Goal: Task Accomplishment & Management: Manage account settings

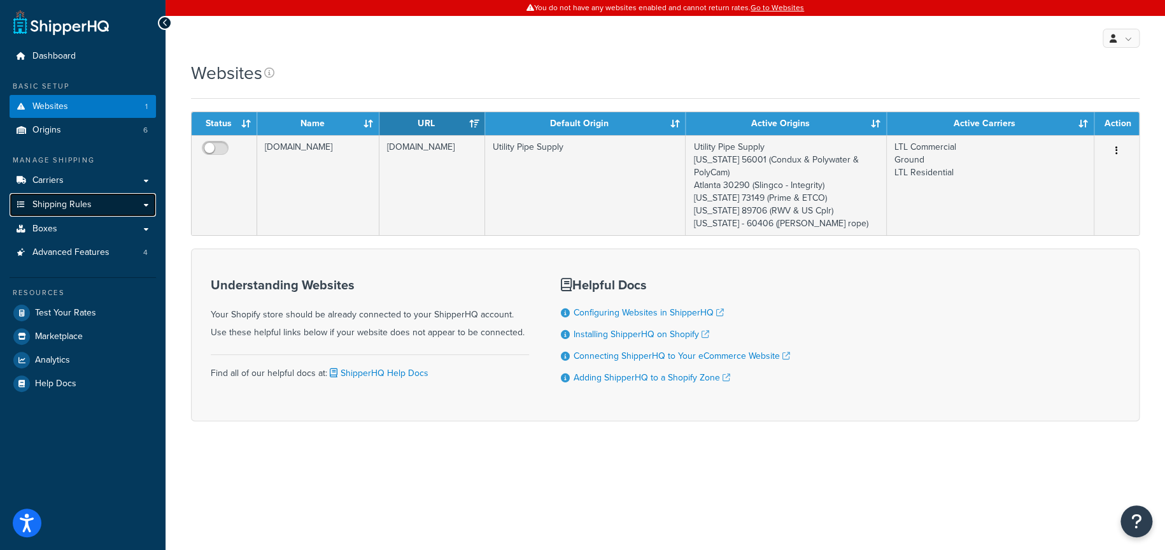
click at [70, 208] on span "Shipping Rules" at bounding box center [61, 204] width 59 height 11
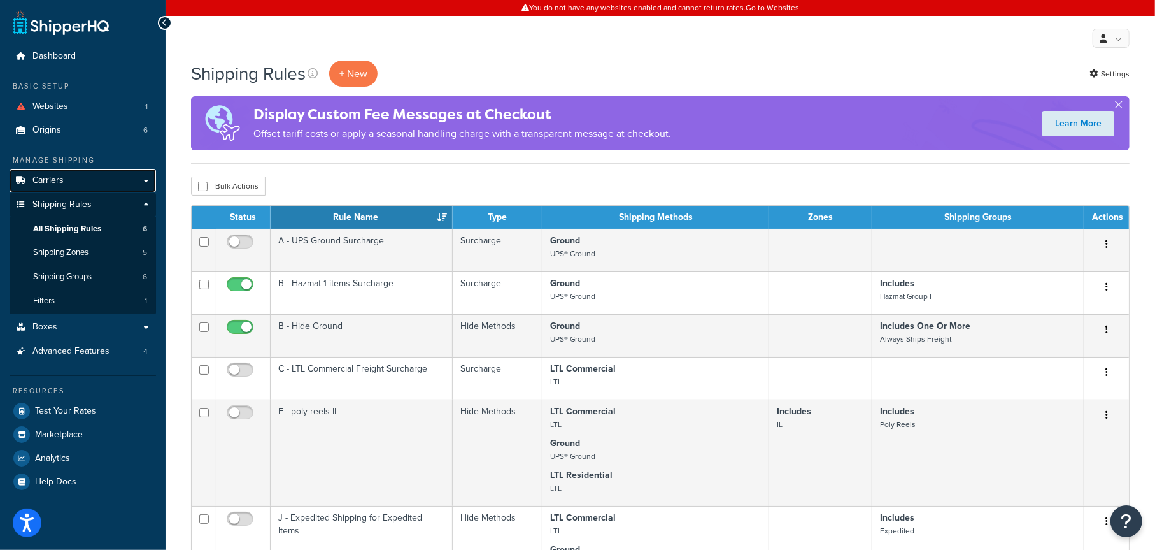
click at [82, 178] on link "Carriers" at bounding box center [83, 181] width 146 height 24
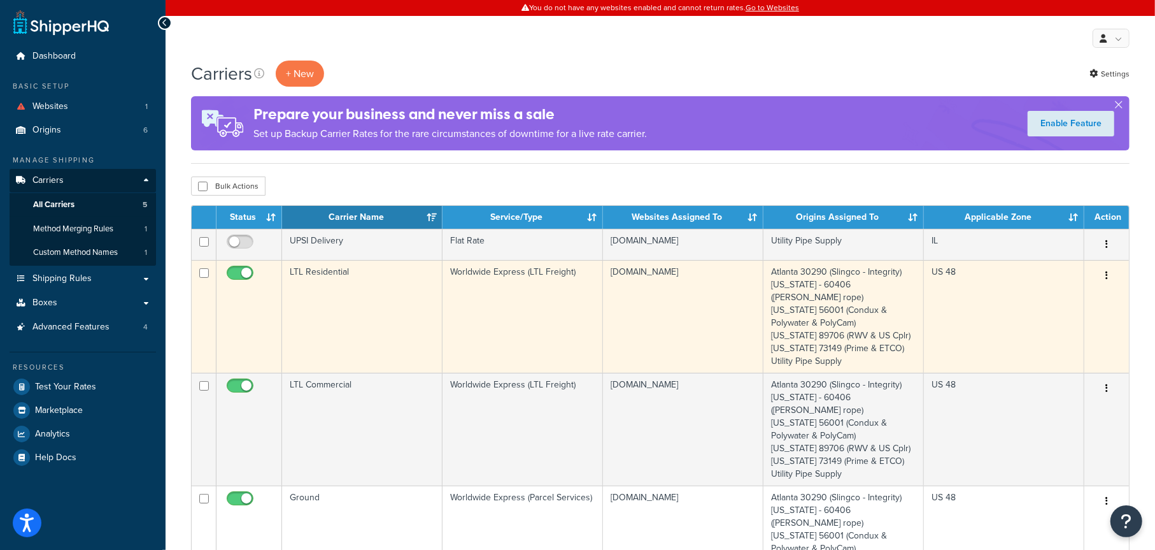
click at [1105, 278] on button "button" at bounding box center [1107, 276] width 18 height 20
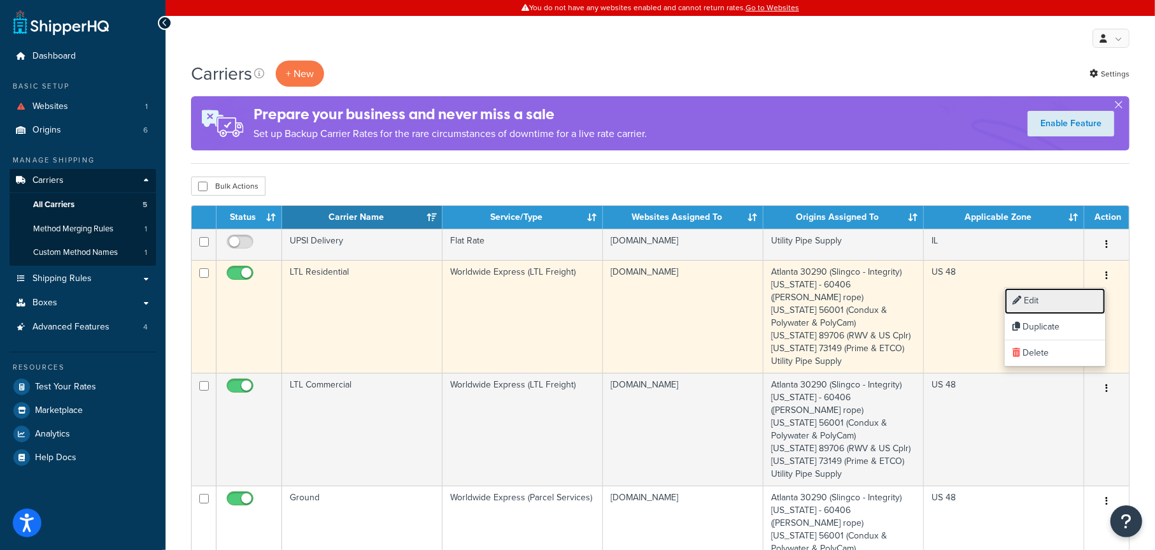
click at [1067, 305] on link "Edit" at bounding box center [1055, 301] width 101 height 26
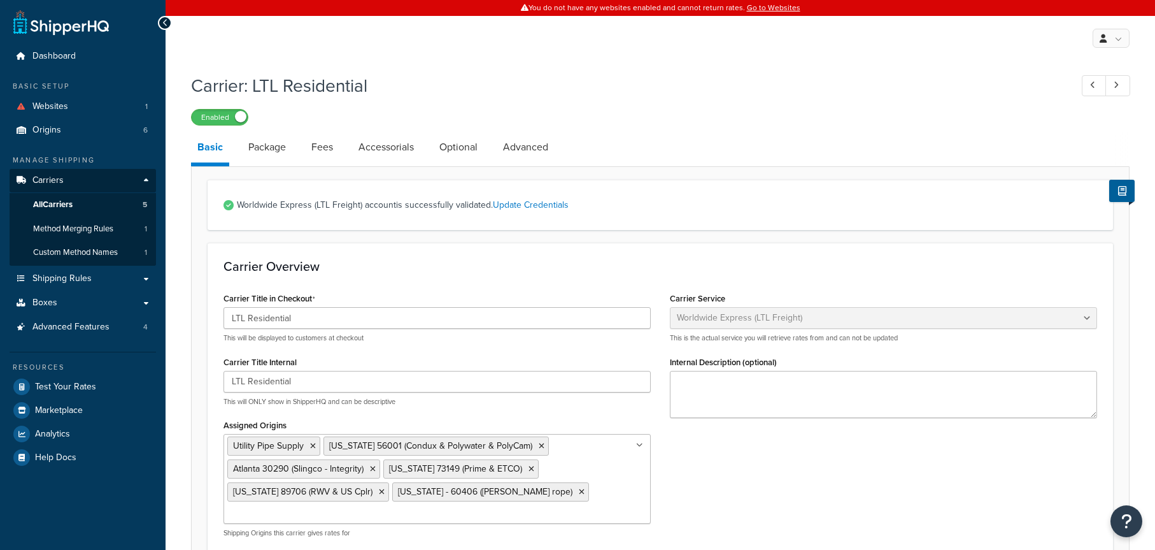
select select "worldwideExpressFreight"
click at [278, 150] on link "Package" at bounding box center [267, 147] width 50 height 31
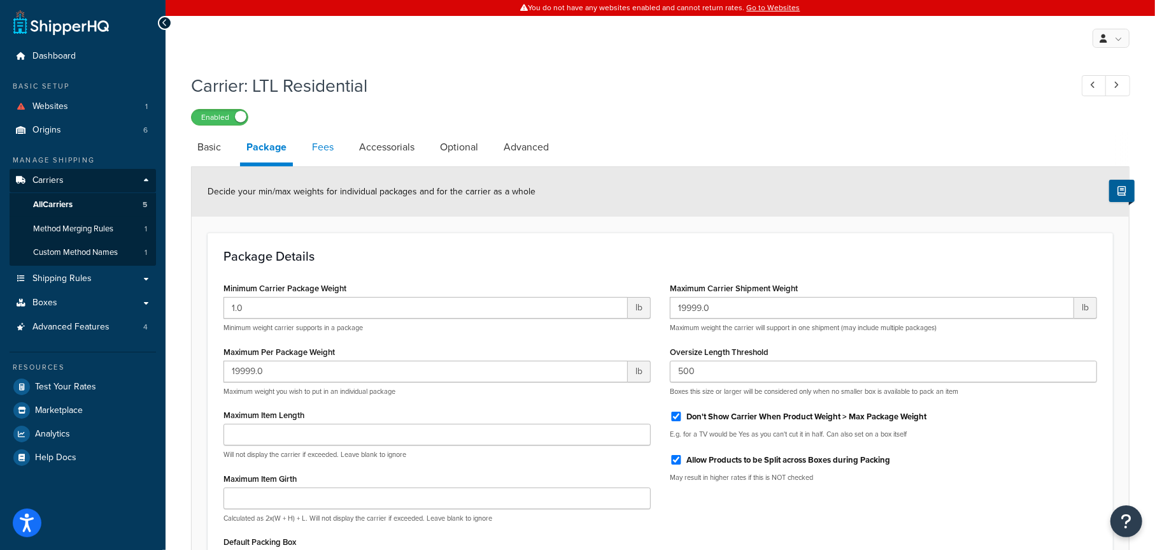
click at [325, 148] on link "Fees" at bounding box center [323, 147] width 34 height 31
select select "AFTER"
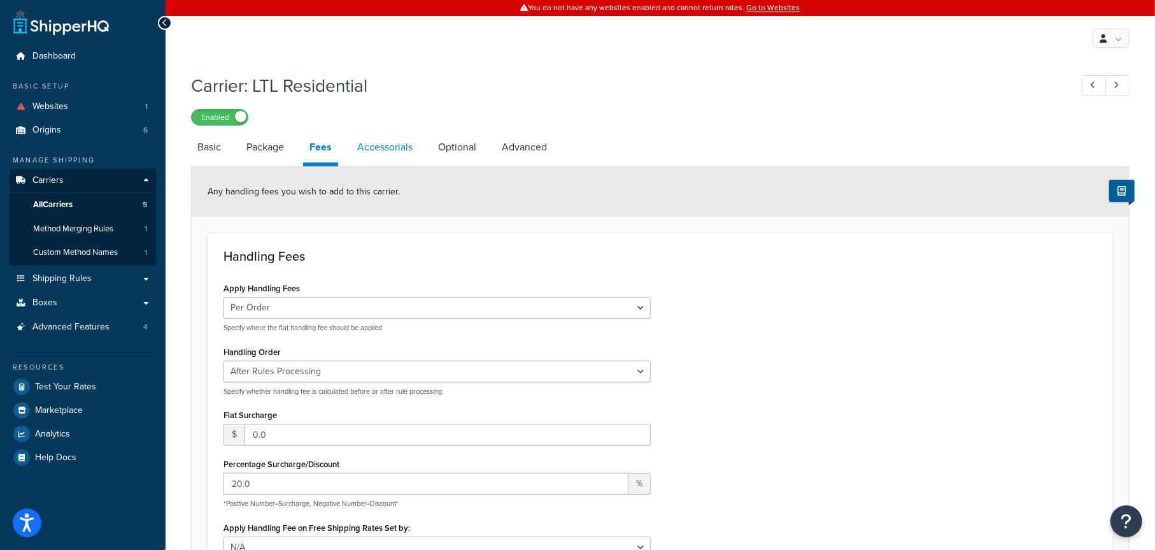
click at [390, 151] on link "Accessorials" at bounding box center [385, 147] width 68 height 31
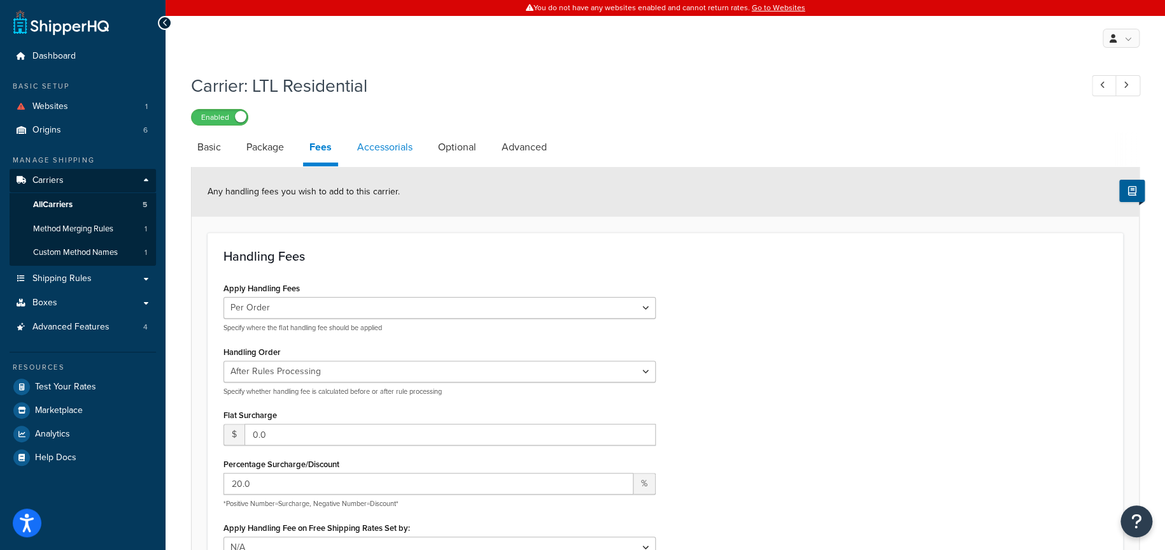
select select "residential"
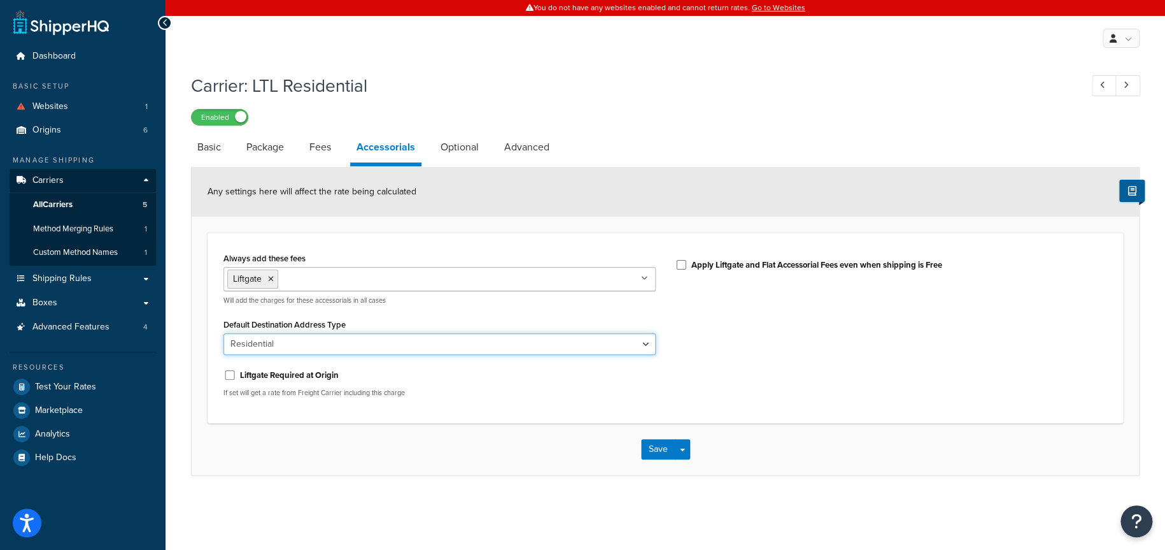
click at [320, 342] on select "Business Residential" at bounding box center [440, 344] width 432 height 22
click at [431, 322] on div "Default Destination Address Type Business Residential" at bounding box center [440, 334] width 432 height 39
click at [459, 141] on link "Optional" at bounding box center [459, 147] width 51 height 31
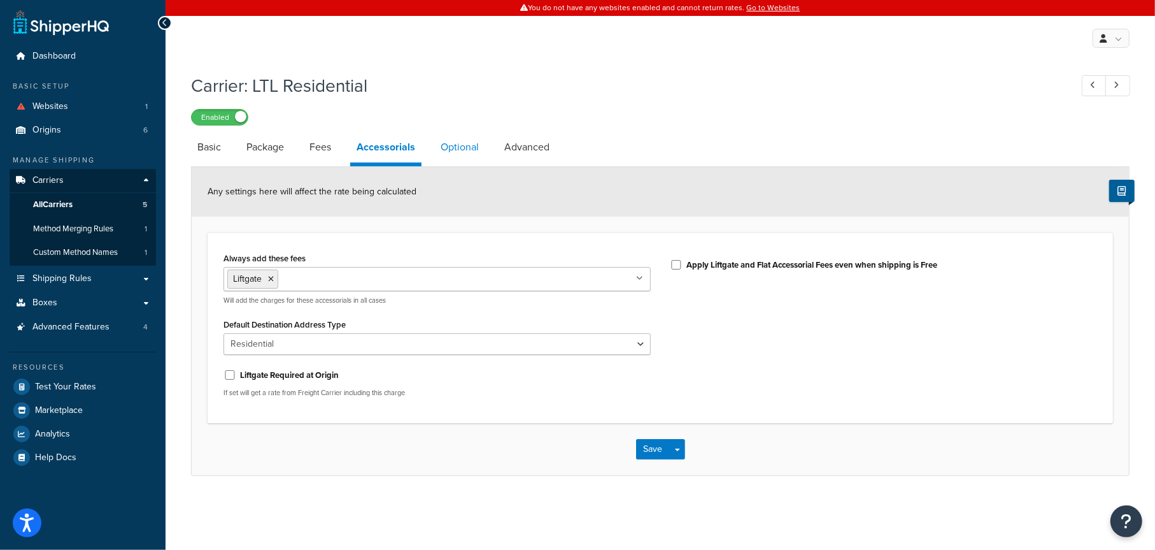
select select "70"
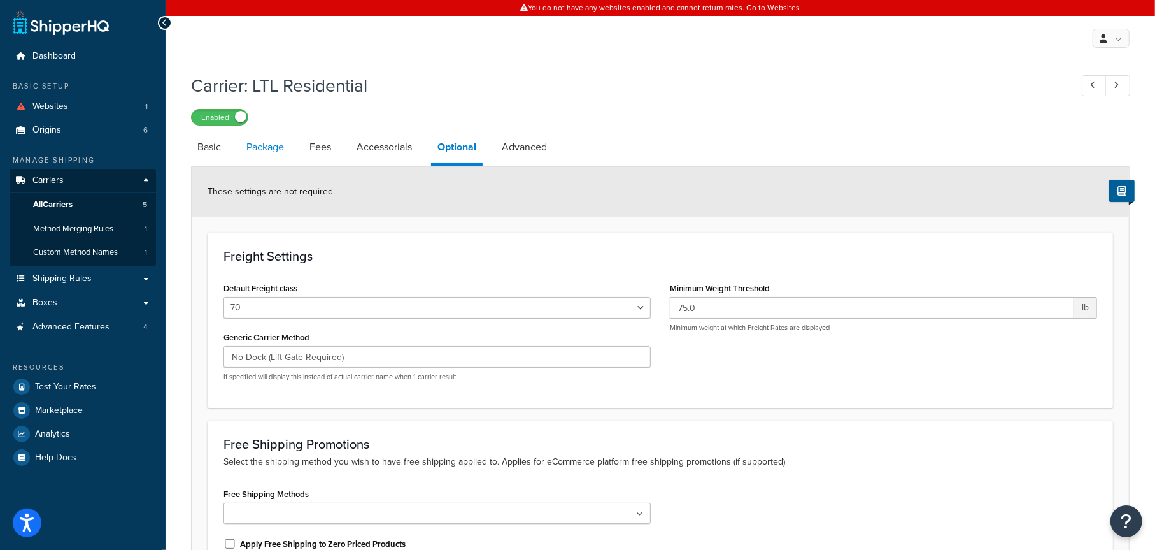
click at [270, 147] on link "Package" at bounding box center [265, 147] width 50 height 31
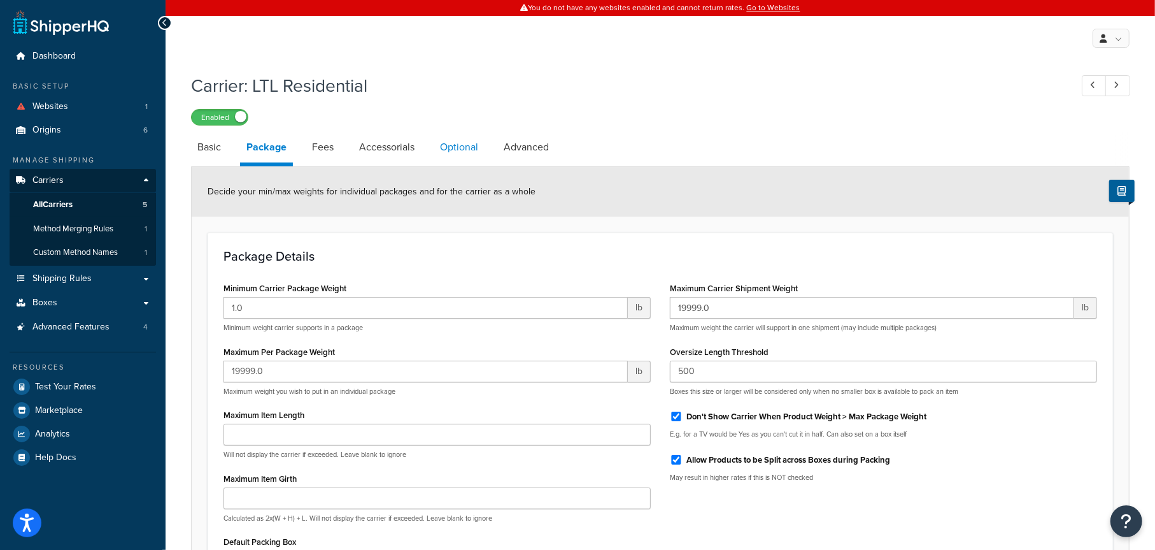
click at [446, 146] on link "Optional" at bounding box center [459, 147] width 51 height 31
select select "70"
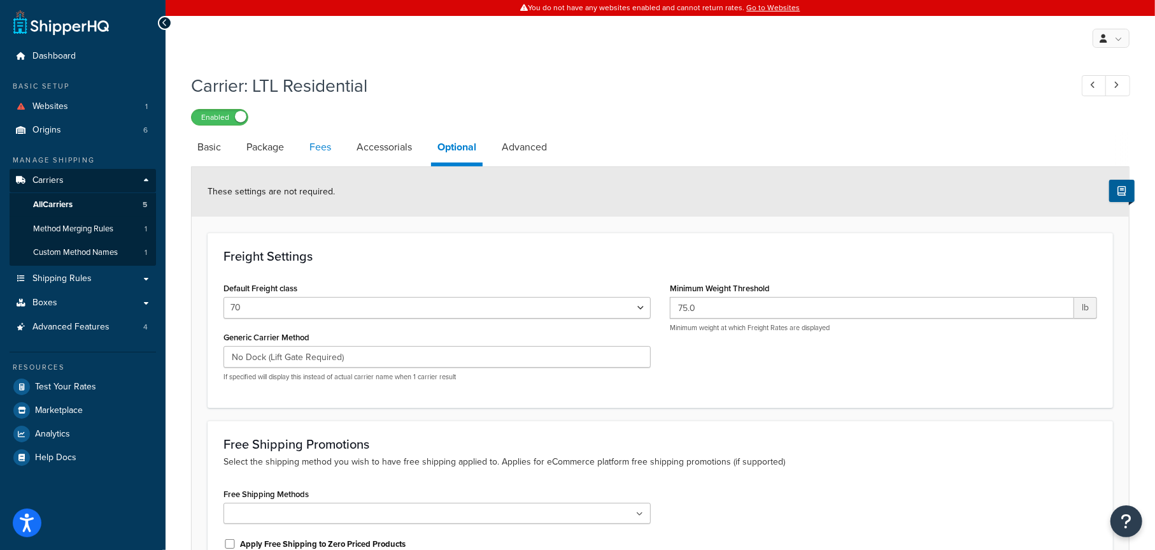
click at [322, 148] on link "Fees" at bounding box center [320, 147] width 34 height 31
select select "AFTER"
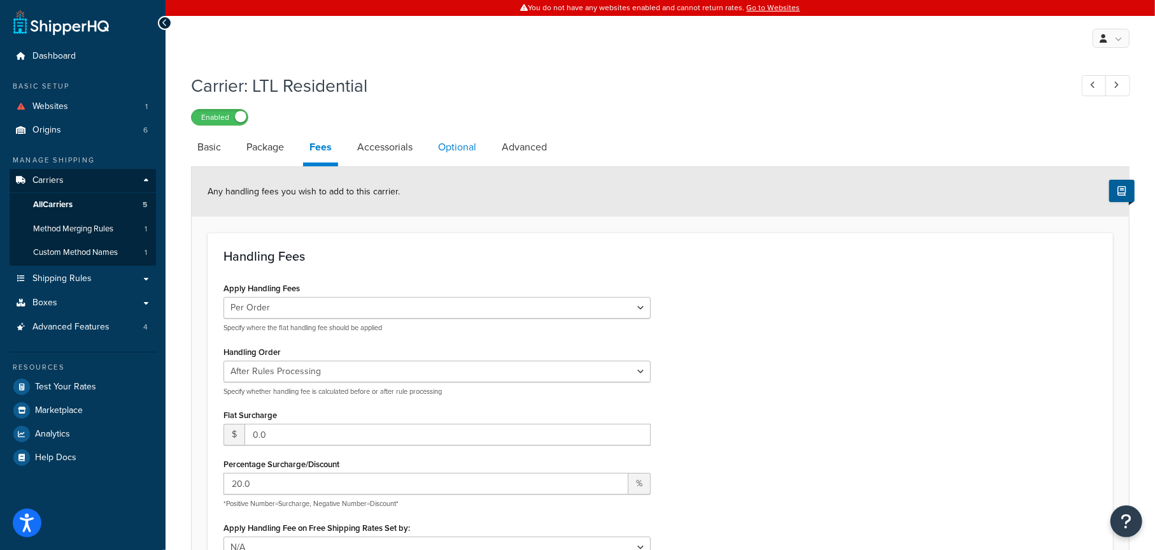
click at [452, 147] on link "Optional" at bounding box center [457, 147] width 51 height 31
select select "70"
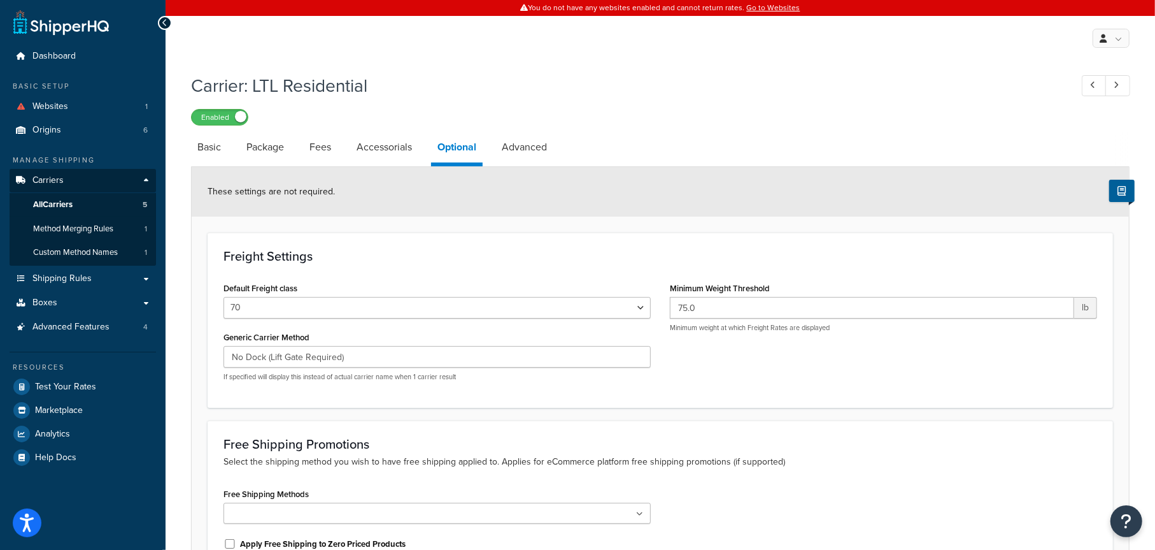
click at [166, 21] on icon at bounding box center [165, 22] width 6 height 9
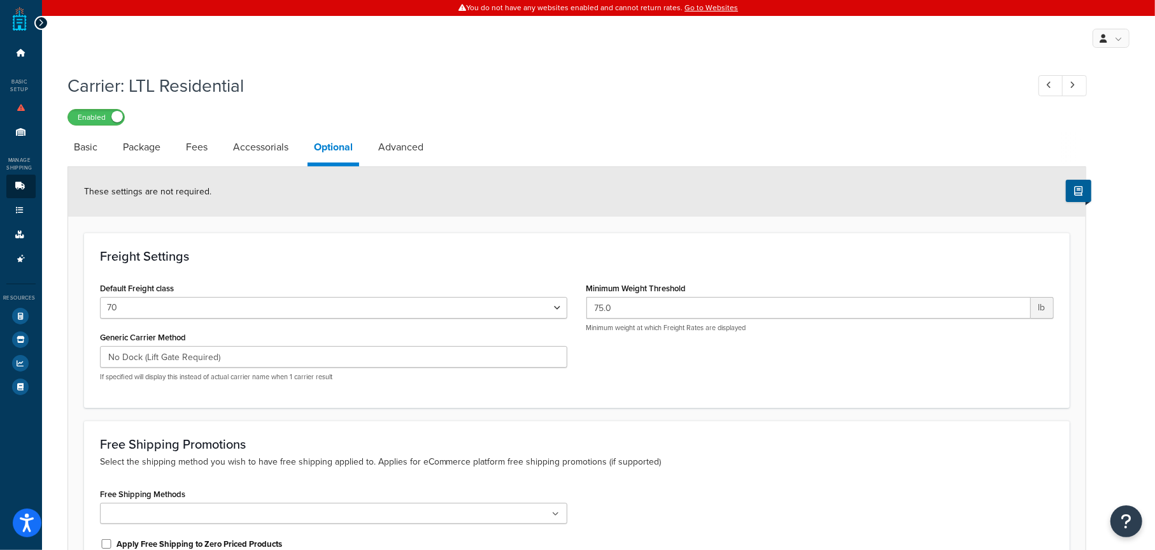
click at [39, 18] on icon at bounding box center [41, 22] width 6 height 9
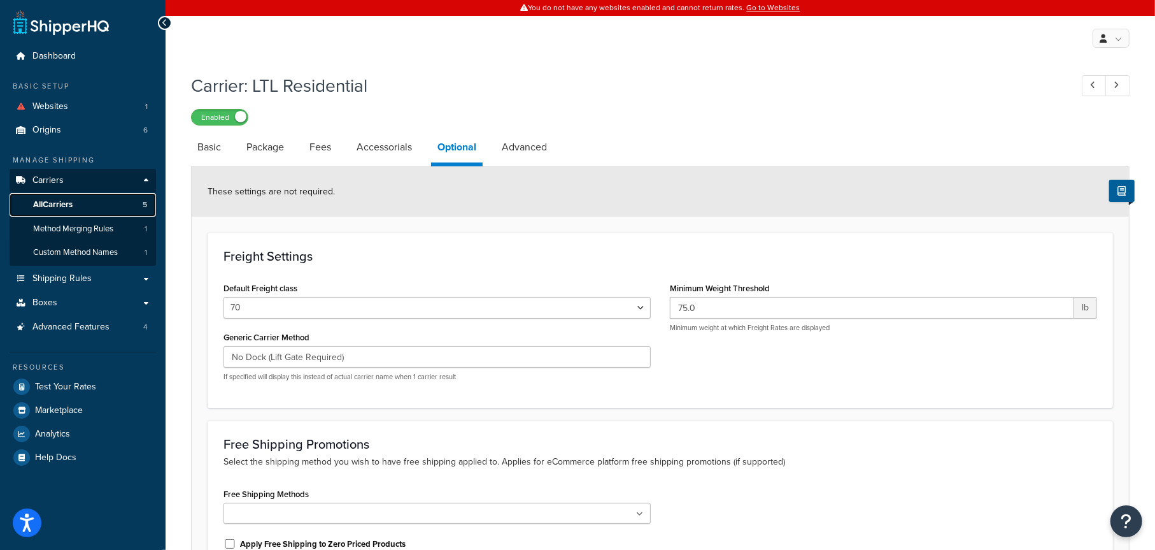
click at [84, 204] on link "All Carriers 5" at bounding box center [83, 205] width 146 height 24
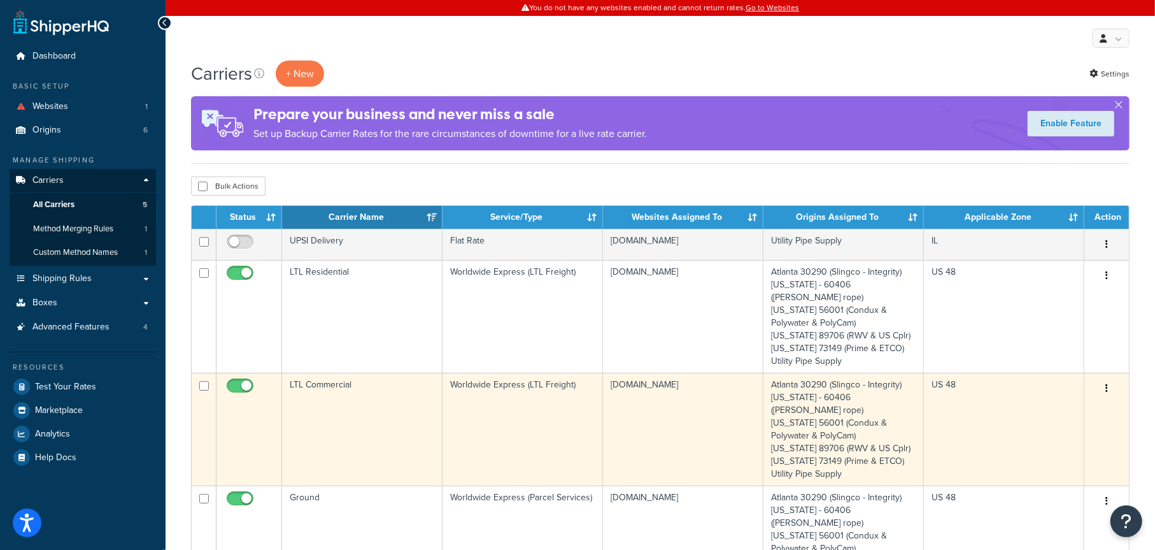
click at [410, 394] on td "LTL Commercial" at bounding box center [362, 429] width 160 height 113
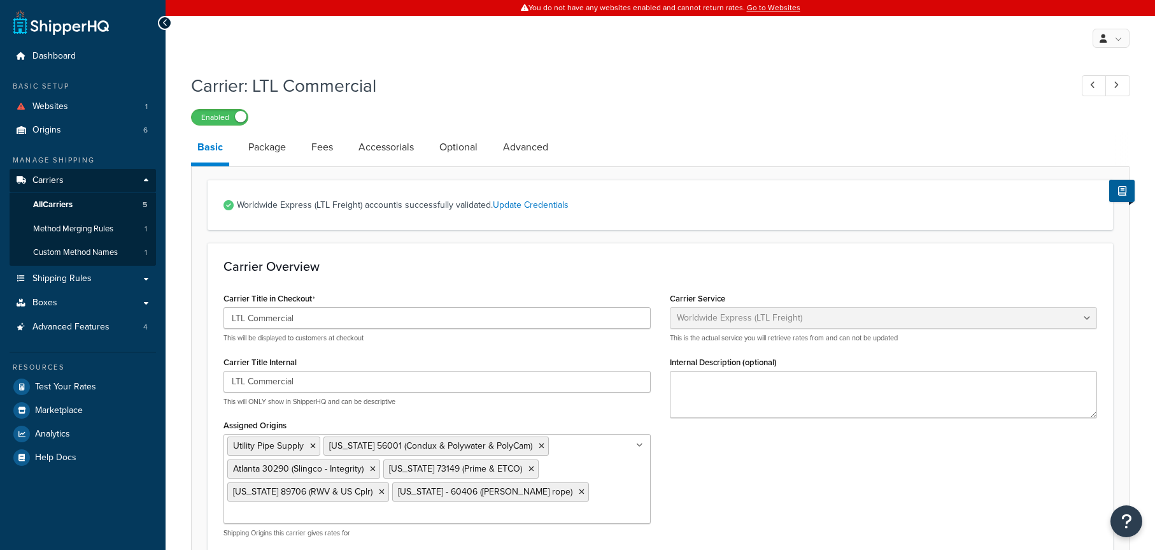
select select "worldwideExpressFreight"
click at [461, 142] on link "Optional" at bounding box center [458, 147] width 51 height 31
select select "70"
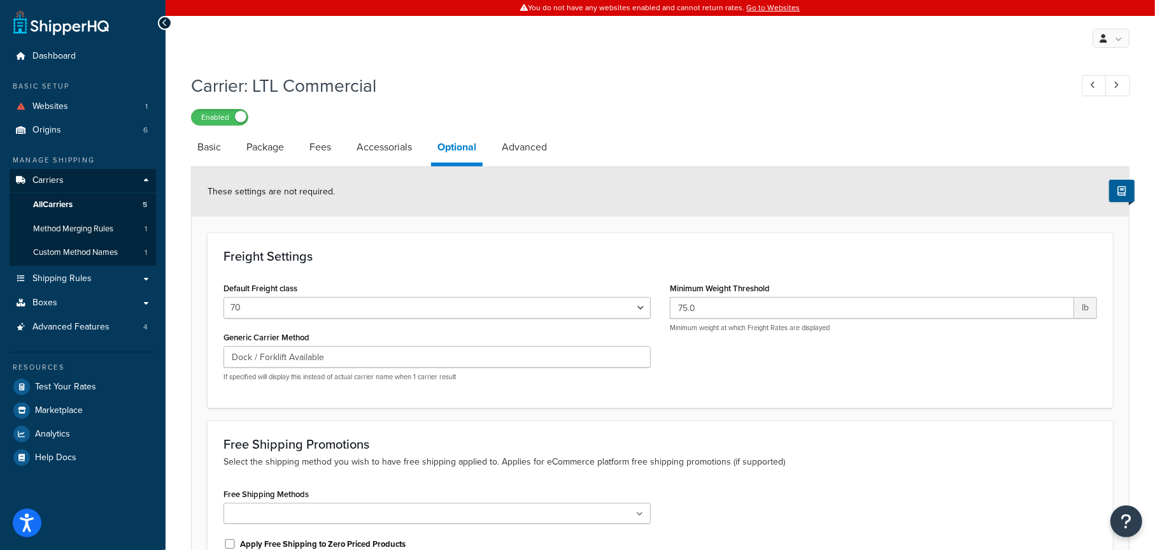
scroll to position [64, 0]
